Goal: Transaction & Acquisition: Purchase product/service

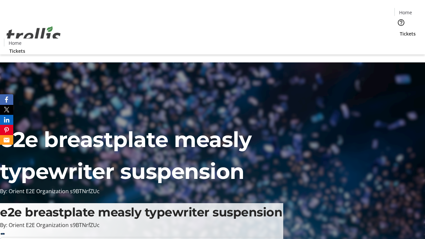
click at [399, 30] on span "Tickets" at bounding box center [407, 33] width 16 height 7
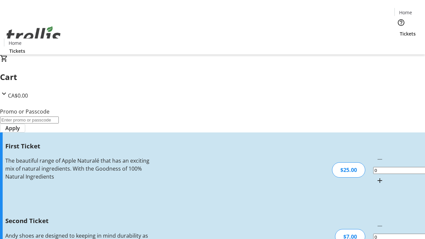
click at [375, 176] on mat-icon "Increment by one" at bounding box center [379, 180] width 8 height 8
type input "1"
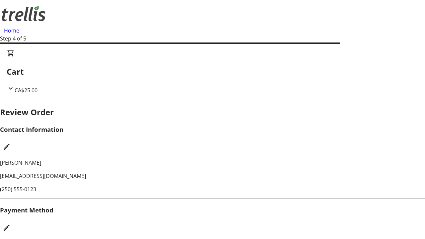
click at [11, 224] on mat-icon "Edit Payment Method" at bounding box center [7, 228] width 8 height 8
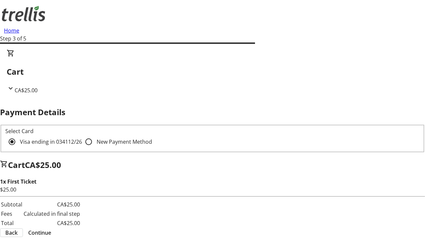
click at [82, 135] on input "New Payment Method" at bounding box center [88, 141] width 13 height 13
radio input "true"
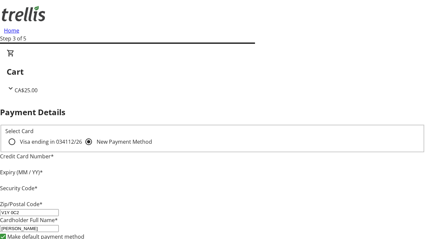
type input "V1Y 0C2"
